Goal: Transaction & Acquisition: Purchase product/service

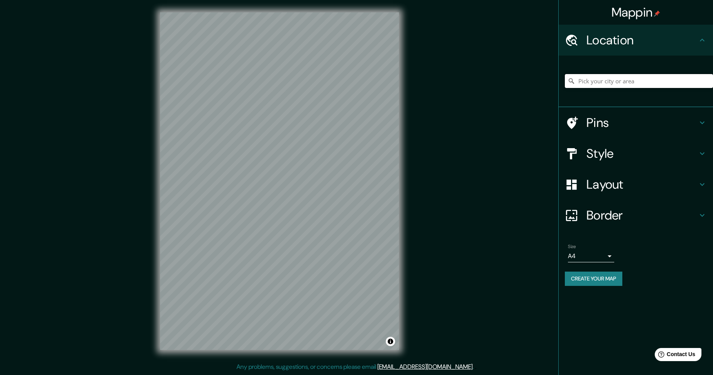
click at [608, 87] on input "Pick your city or area" at bounding box center [638, 81] width 148 height 14
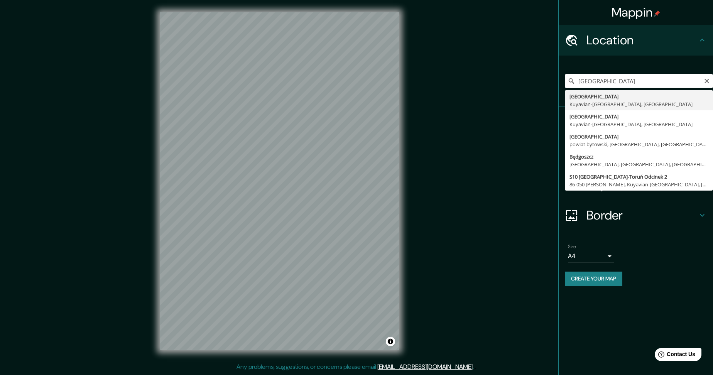
type input "[GEOGRAPHIC_DATA], Kuyavian-[GEOGRAPHIC_DATA], [GEOGRAPHIC_DATA]"
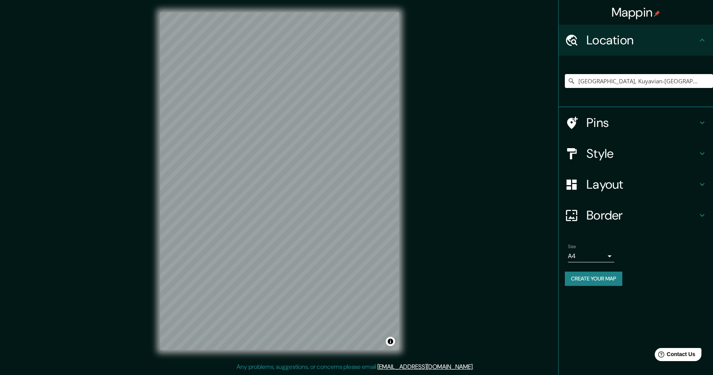
click at [620, 161] on h4 "Style" at bounding box center [641, 153] width 111 height 15
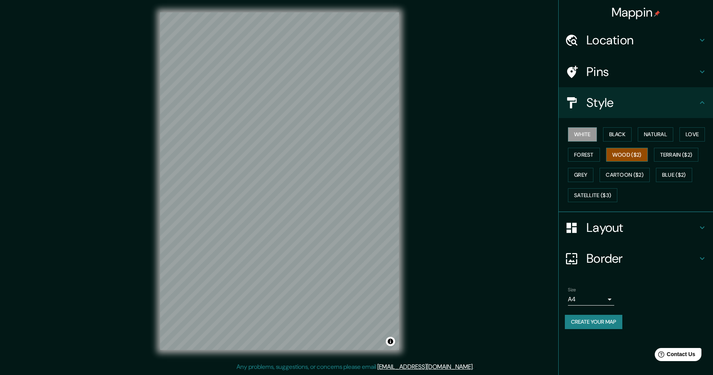
click at [633, 152] on button "Wood ($2)" at bounding box center [627, 155] width 42 height 14
click at [623, 231] on h4 "Layout" at bounding box center [641, 227] width 111 height 15
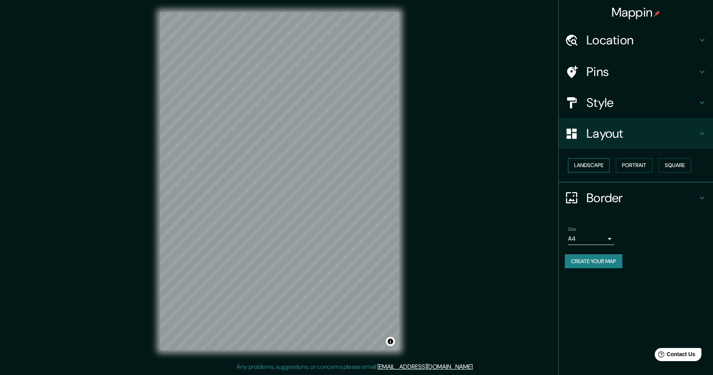
click at [598, 162] on button "Landscape" at bounding box center [589, 165] width 42 height 14
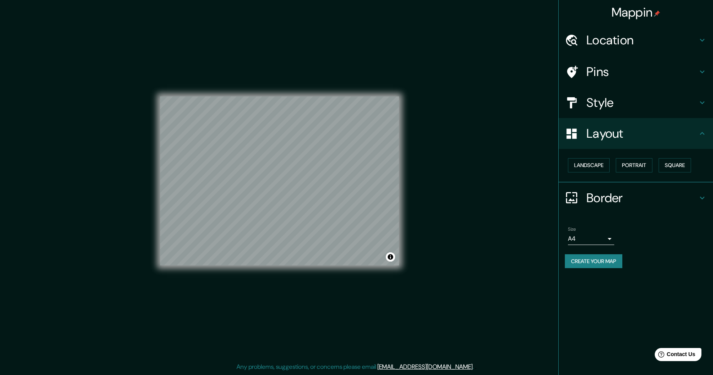
click at [296, 270] on div "© Mapbox © OpenStreetMap Improve this map" at bounding box center [279, 180] width 239 height 337
click at [605, 259] on button "Create your map" at bounding box center [592, 261] width 57 height 14
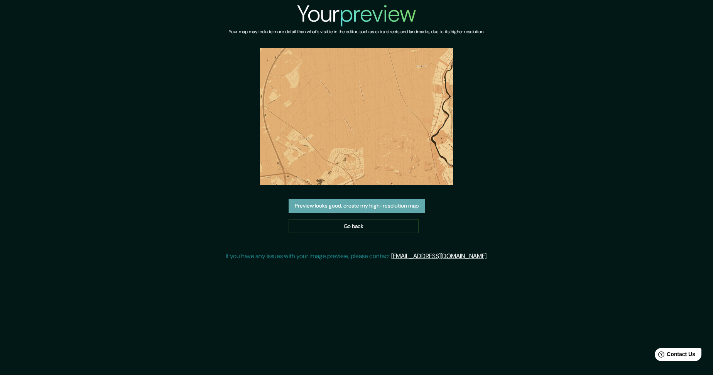
click at [395, 211] on button "Preview looks good, create my high-resolution map" at bounding box center [356, 206] width 136 height 14
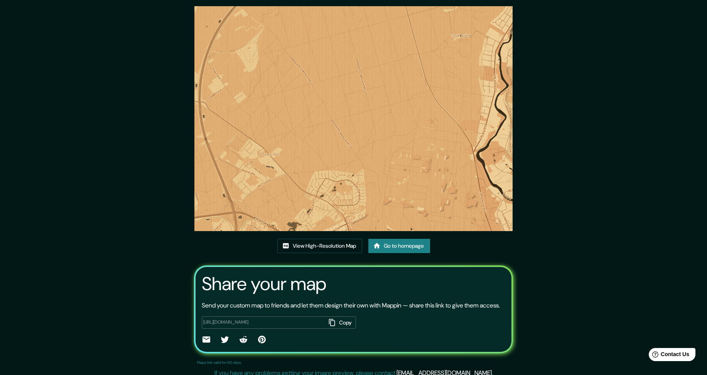
scroll to position [43, 0]
